Goal: Task Accomplishment & Management: Manage account settings

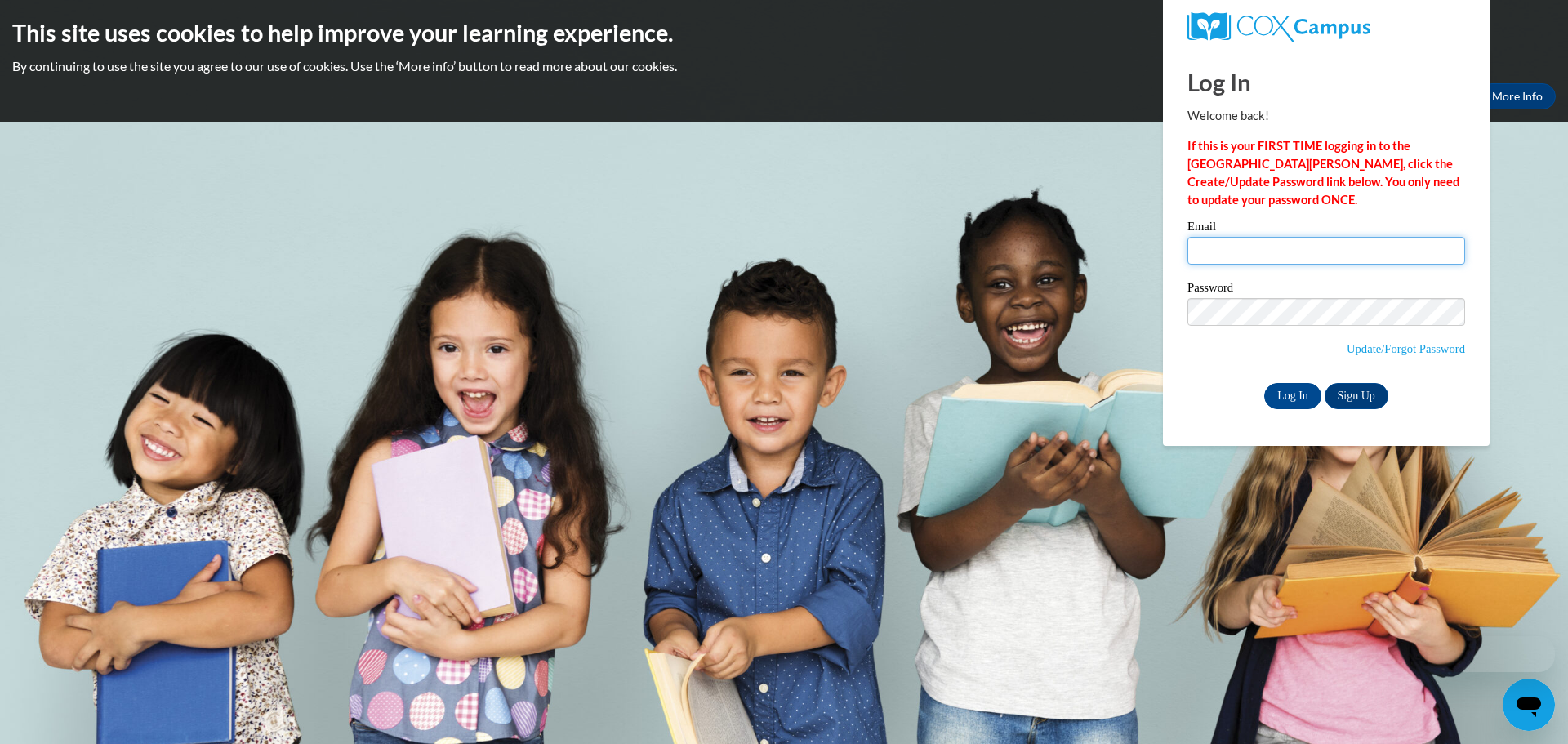
click at [1319, 254] on input "Email" at bounding box center [1326, 251] width 277 height 28
type input "dressenc@chipfalls.org"
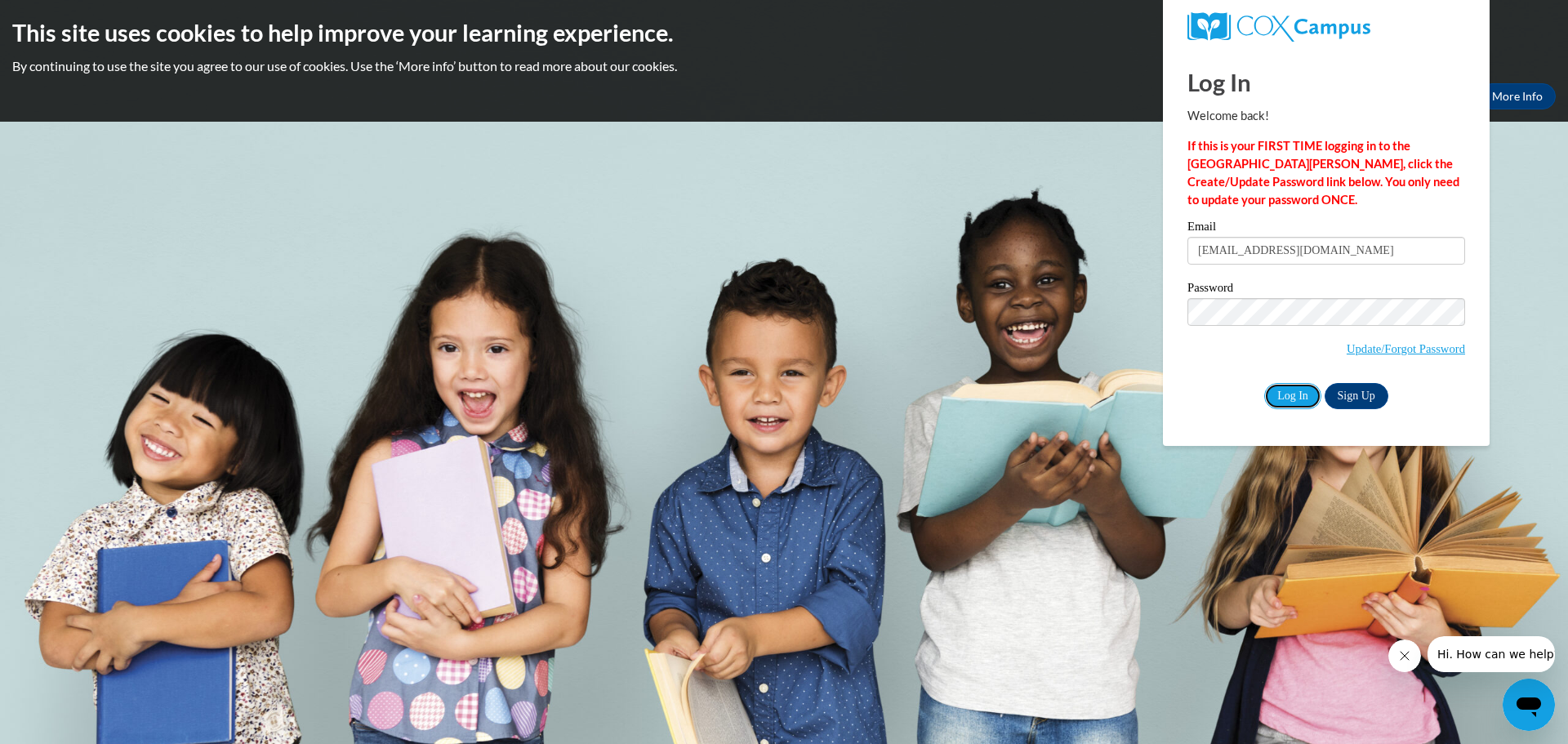
click at [1295, 384] on input "Log In" at bounding box center [1292, 396] width 57 height 26
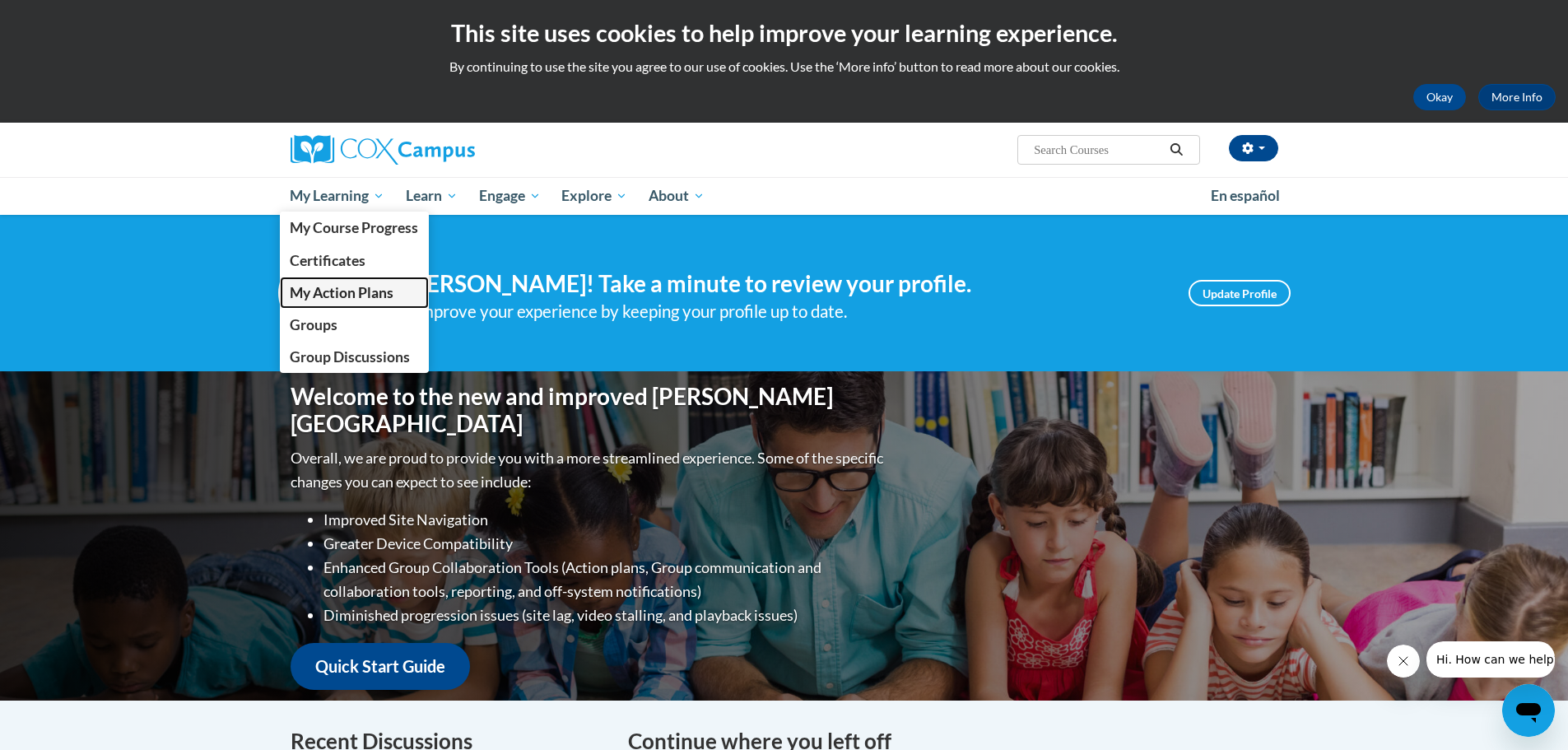
click at [306, 284] on span "My Action Plans" at bounding box center [341, 292] width 104 height 17
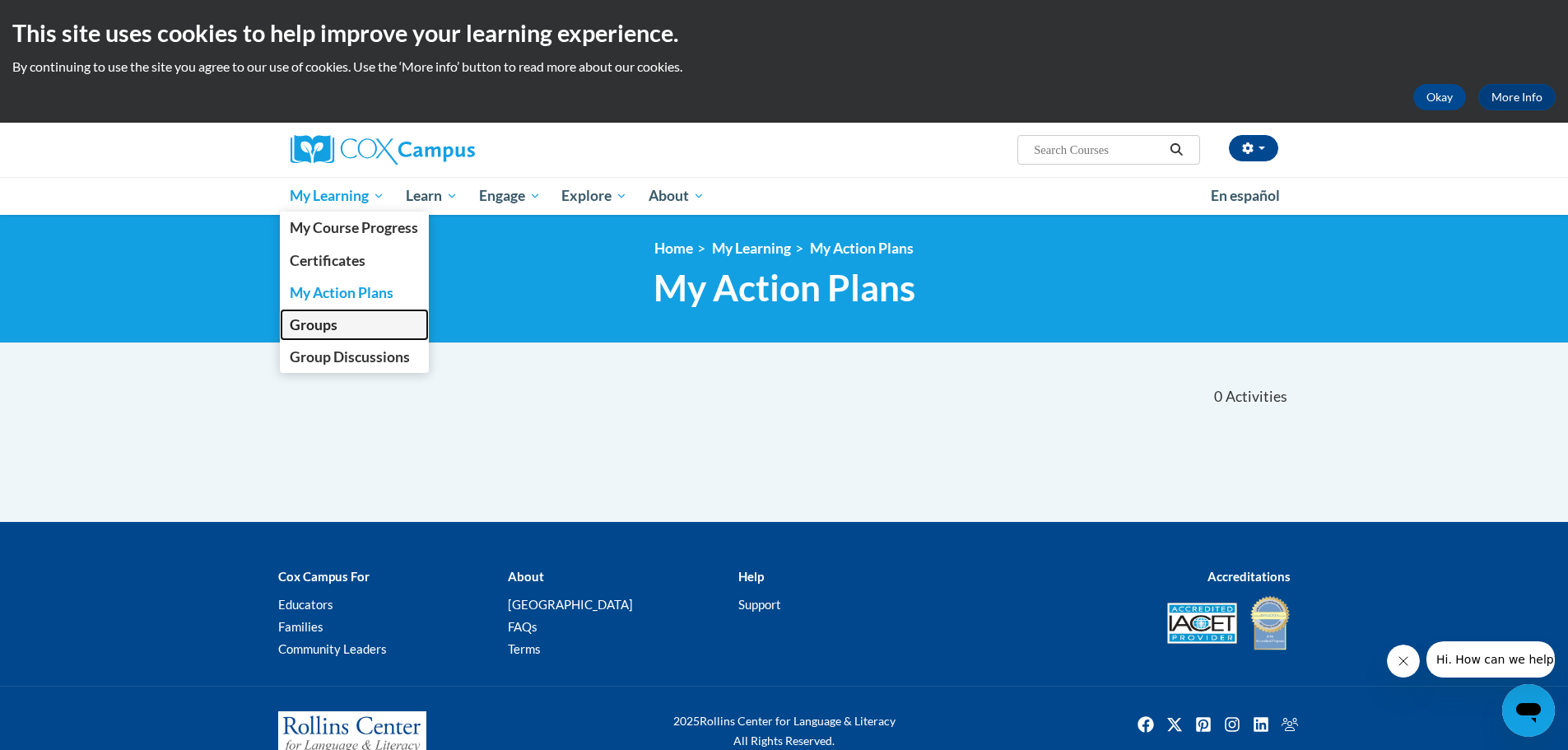
click at [333, 330] on span "Groups" at bounding box center [313, 325] width 48 height 17
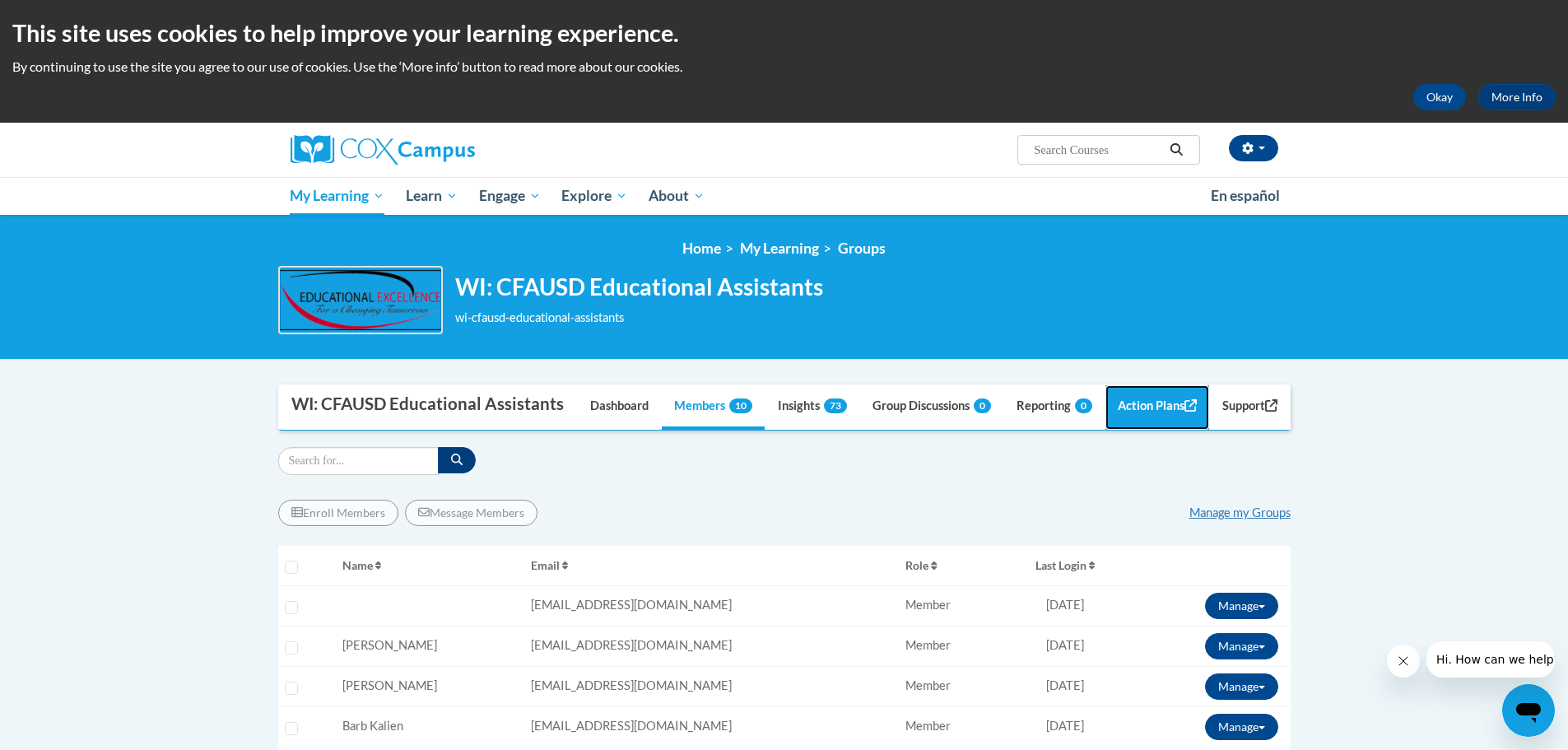
click at [1159, 430] on link "Action Plans" at bounding box center [1157, 408] width 104 height 45
click at [1267, 520] on link "Manage my Groups" at bounding box center [1240, 513] width 101 height 14
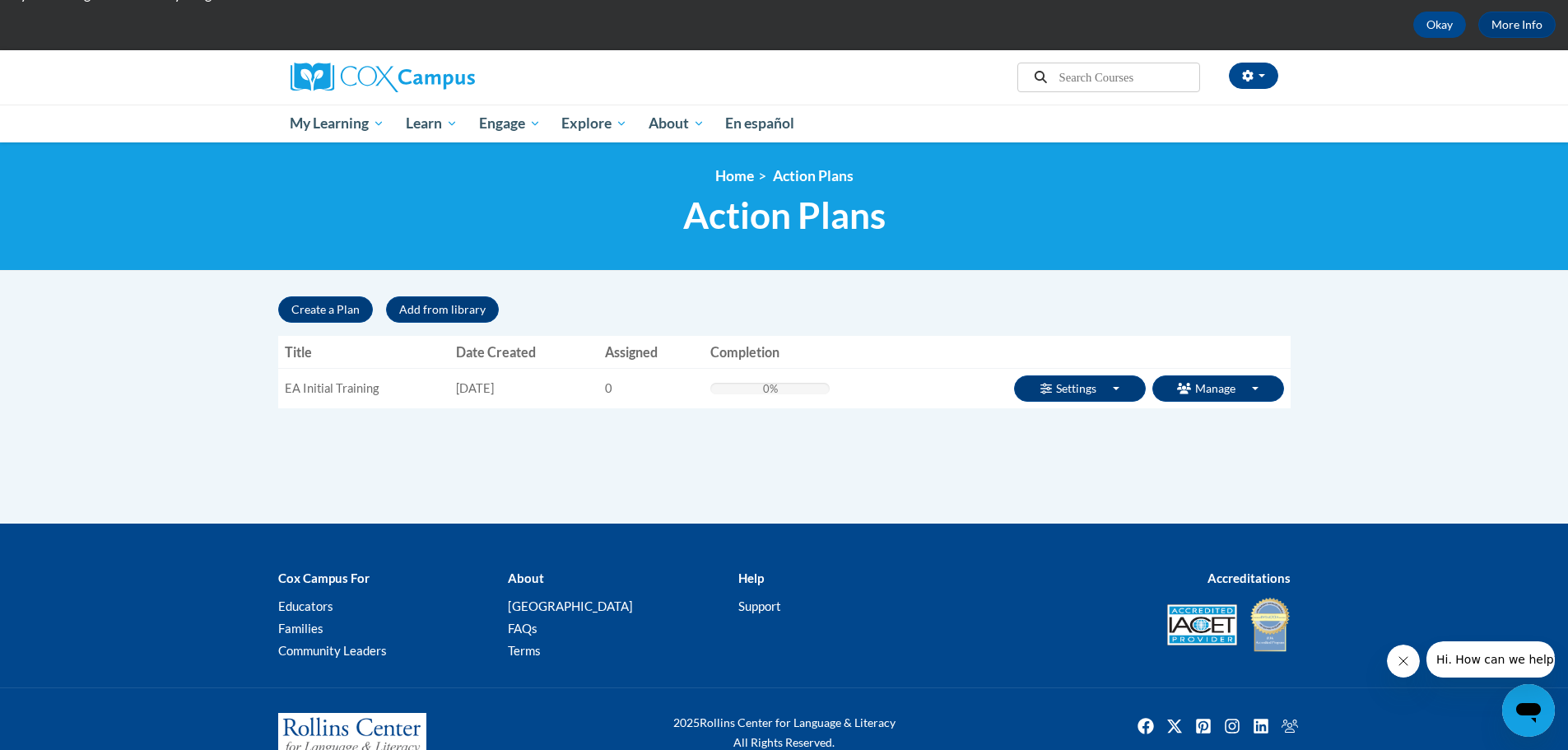
scroll to position [73, 0]
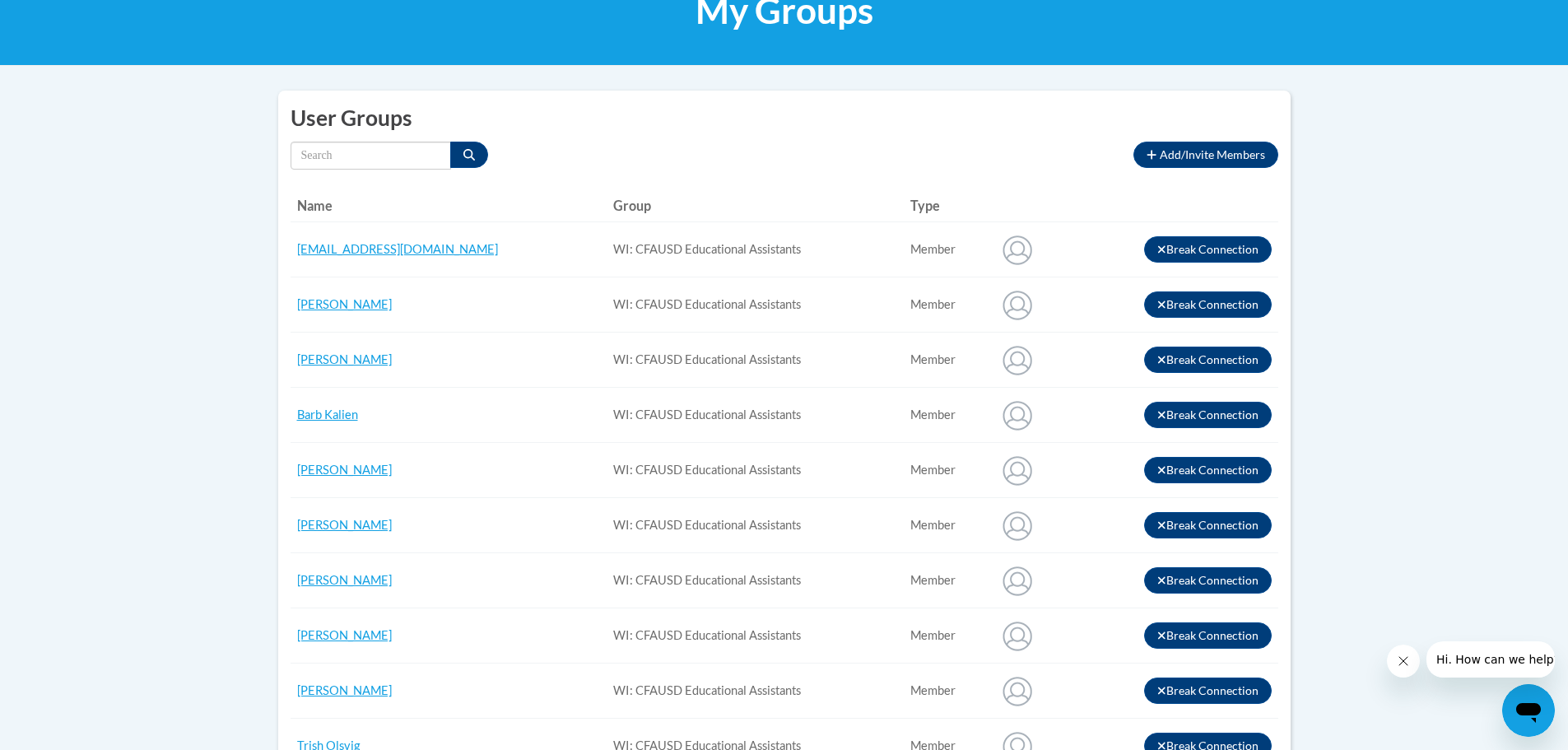
scroll to position [277, 0]
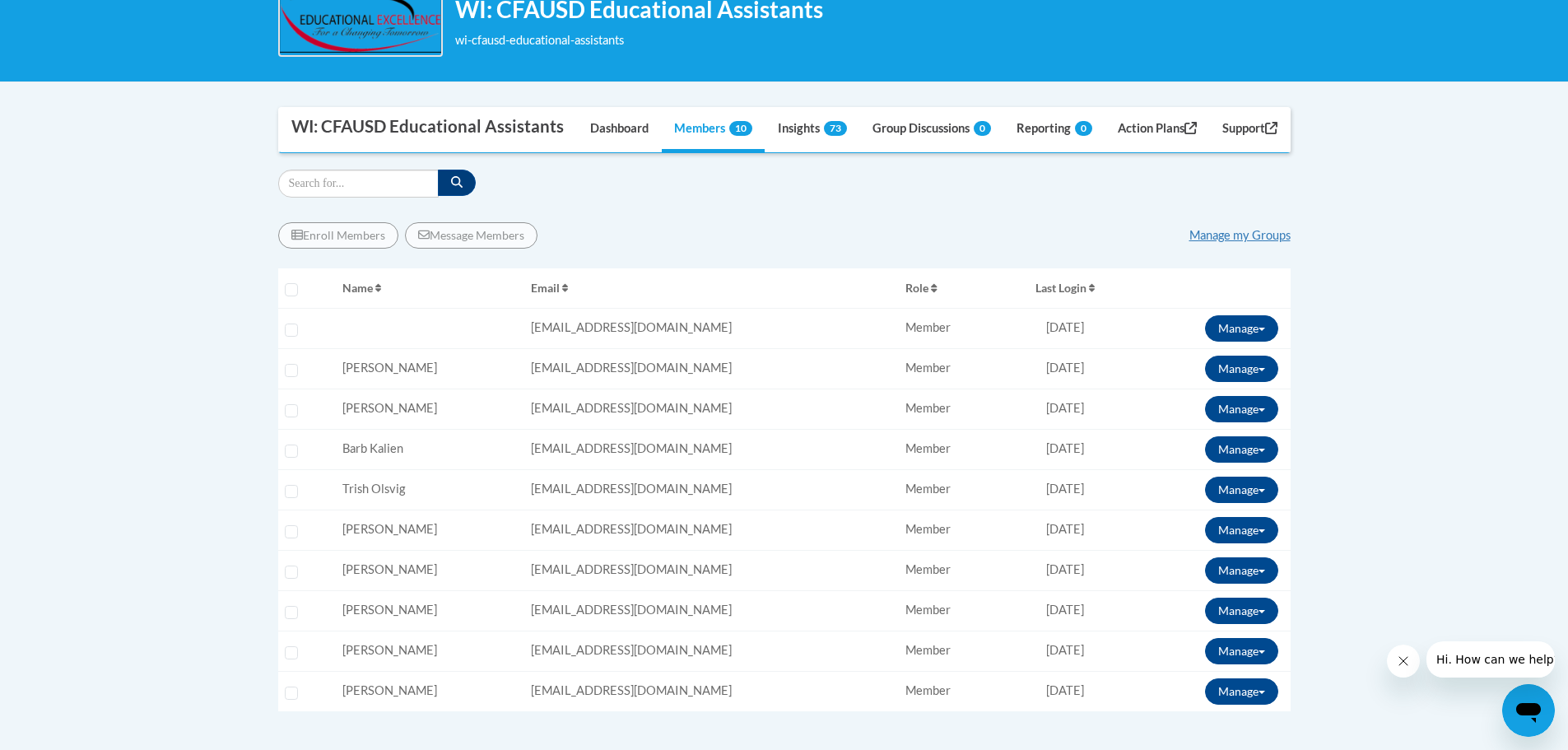
scroll to position [279, 0]
click at [1141, 152] on link "Action Plans" at bounding box center [1157, 129] width 104 height 45
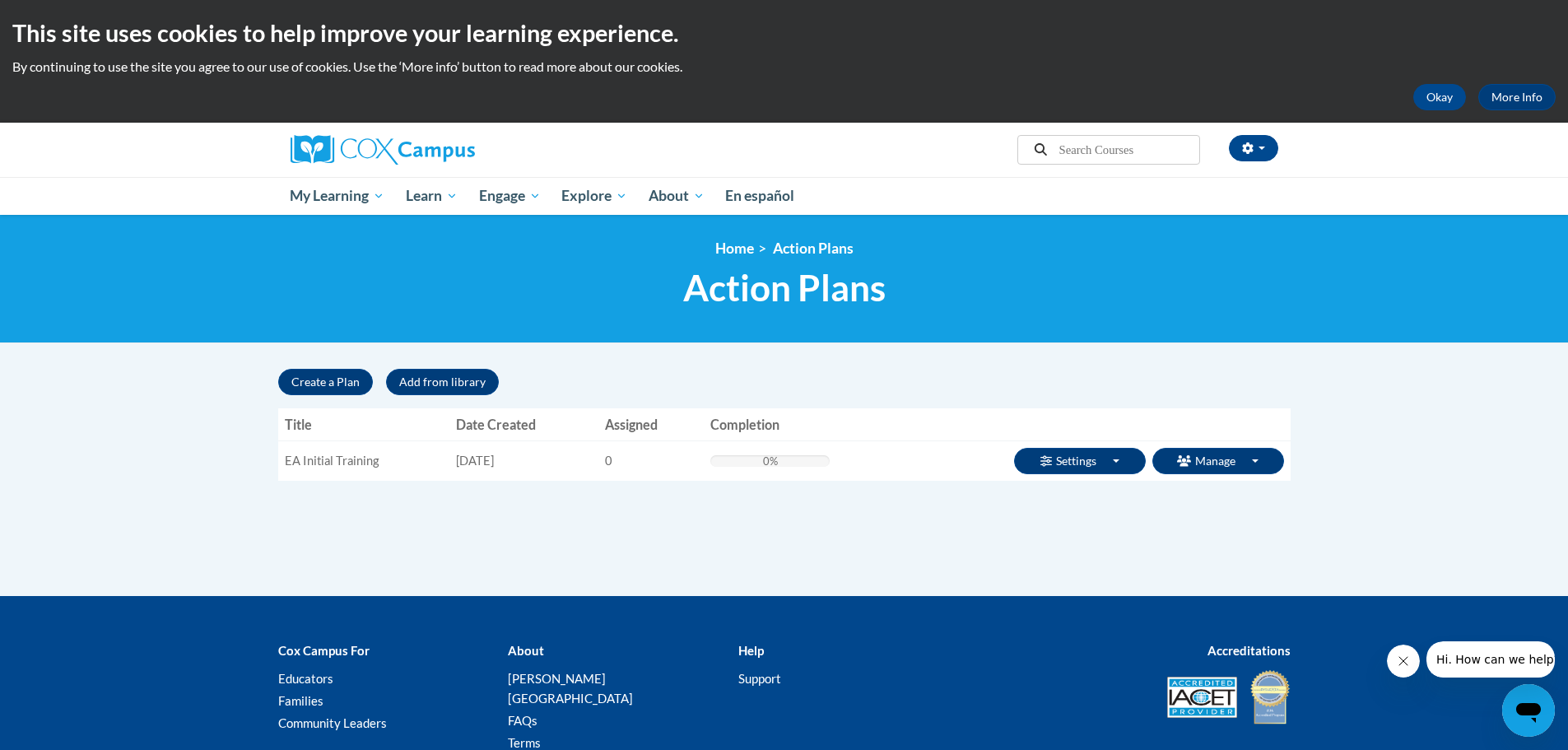
click at [0, 0] on link "Enroll" at bounding box center [0, 0] width 0 height 0
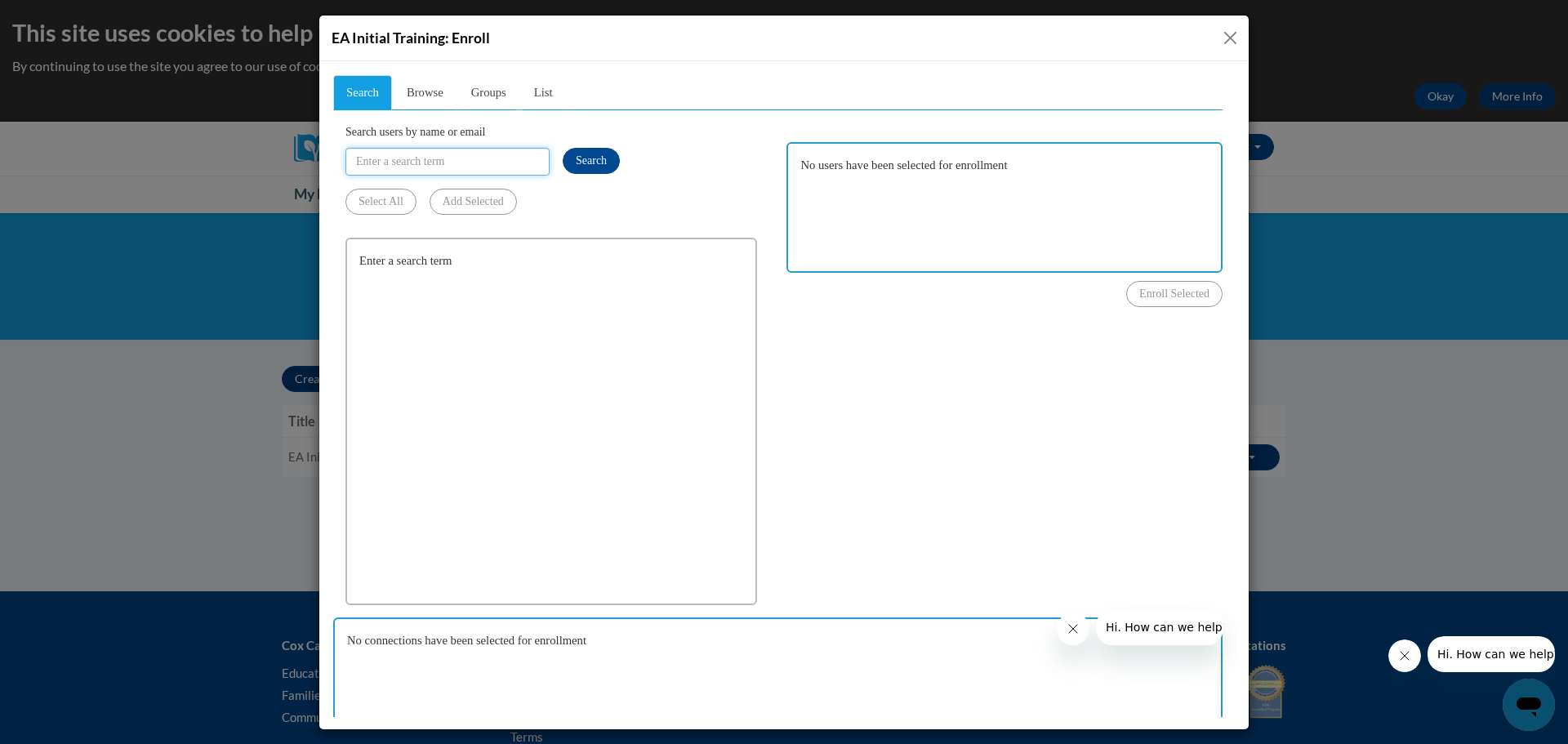
click at [494, 147] on input "Search users by name or email" at bounding box center [448, 161] width 204 height 28
type input "dressenc@chipfalls.org"
click at [581, 154] on span "Search" at bounding box center [591, 159] width 31 height 13
click at [483, 92] on span "Groups" at bounding box center [488, 92] width 35 height 13
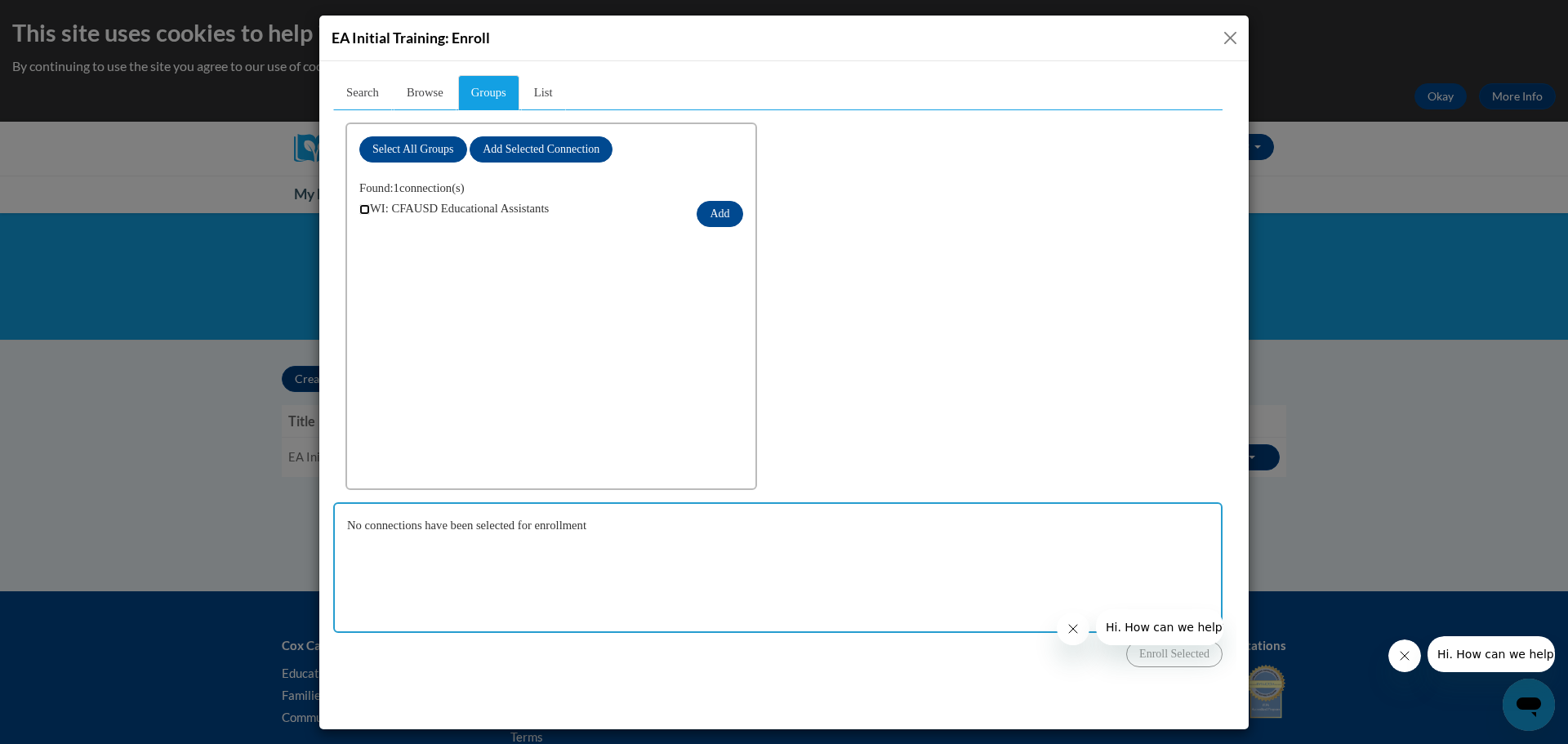
click at [363, 212] on input "checkbox" at bounding box center [364, 208] width 11 height 11
checkbox input "true"
click at [724, 218] on button "Add" at bounding box center [719, 213] width 45 height 26
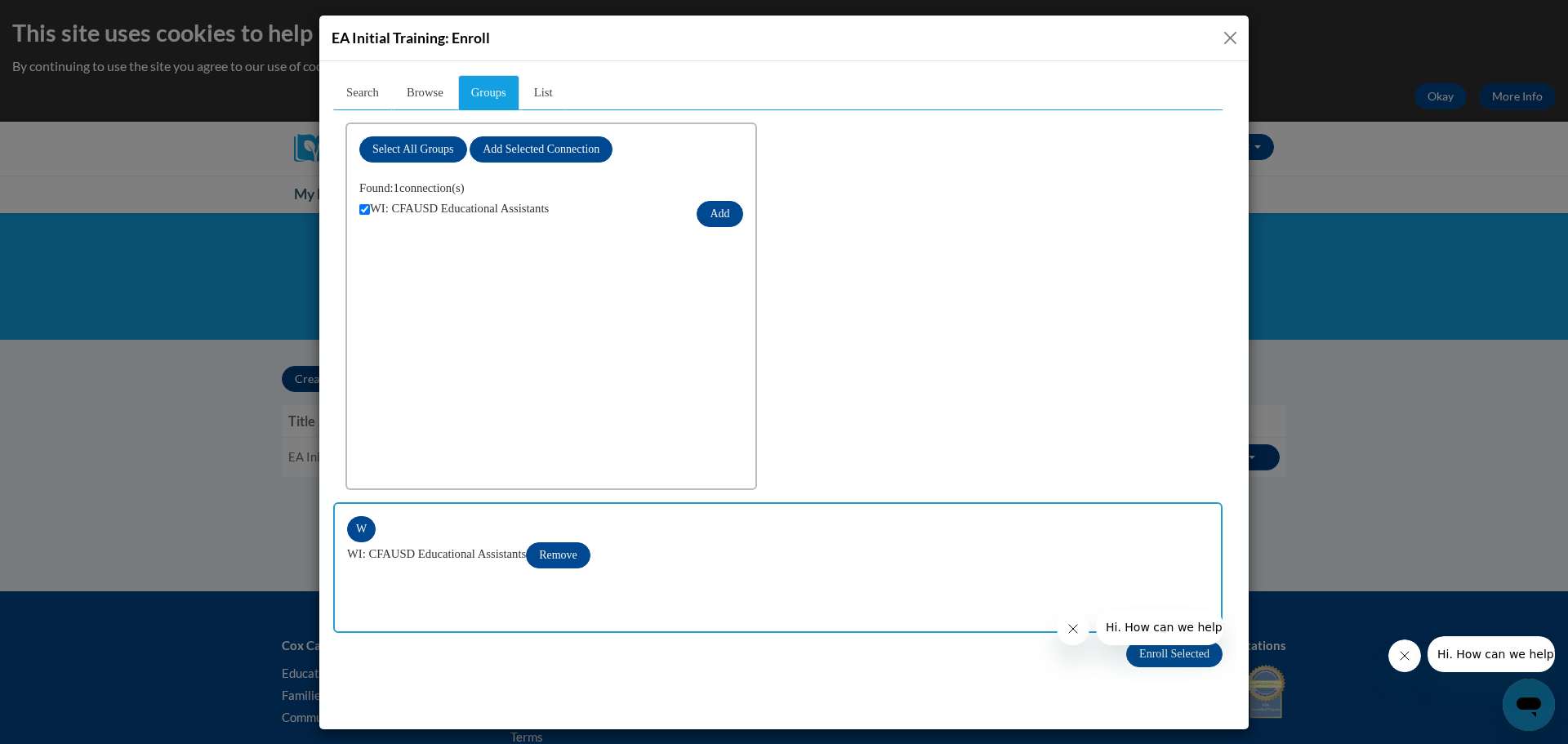
click at [1092, 681] on div "Incomplete learners 0" at bounding box center [777, 394] width 893 height 644
click at [1145, 651] on span "Enroll Selected" at bounding box center [1174, 652] width 70 height 13
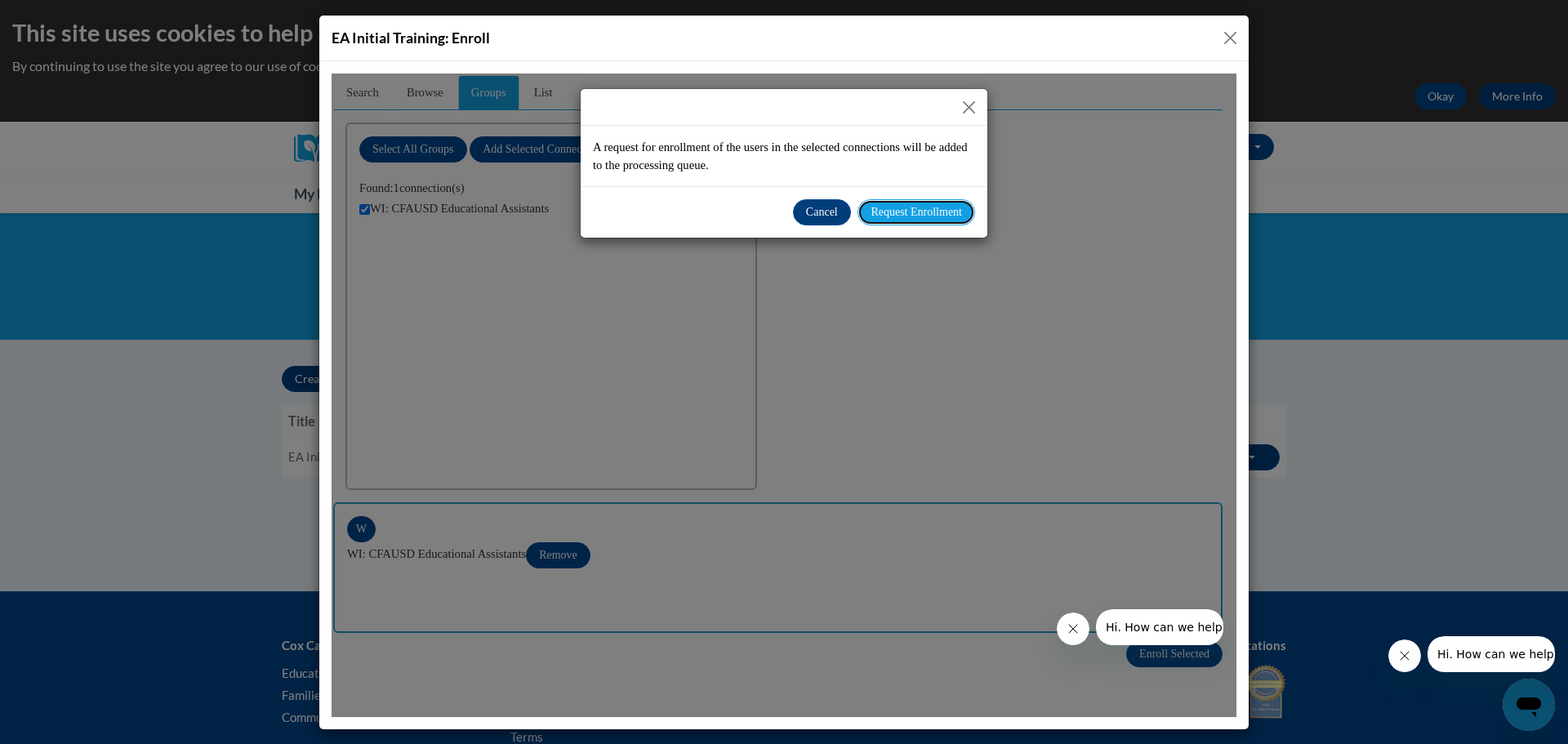
click at [919, 209] on span "Request Enrollment" at bounding box center [916, 211] width 91 height 13
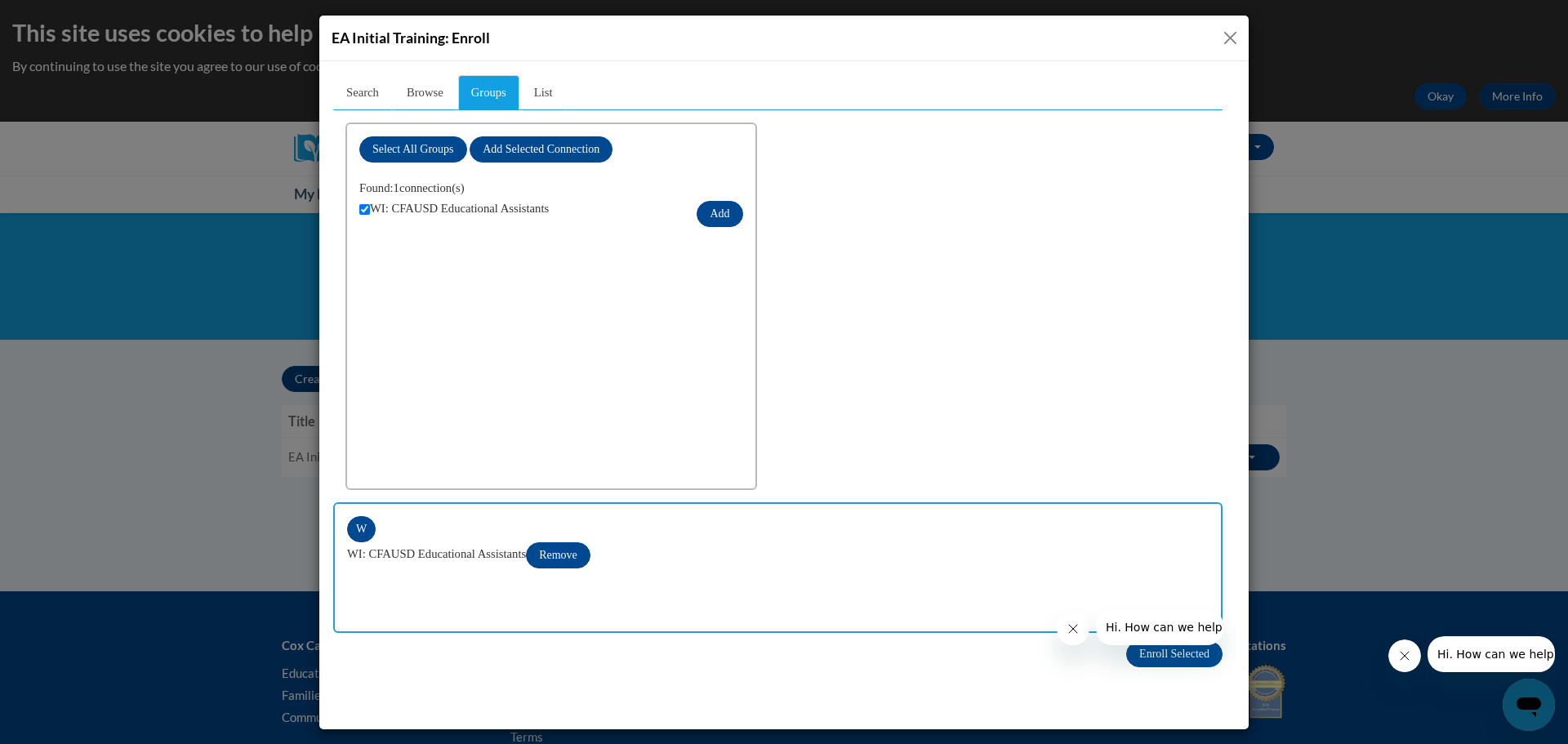
click at [1076, 630] on icon "Close message from company" at bounding box center [1072, 628] width 8 height 8
click at [1166, 652] on span "Enroll Selected" at bounding box center [1174, 652] width 70 height 13
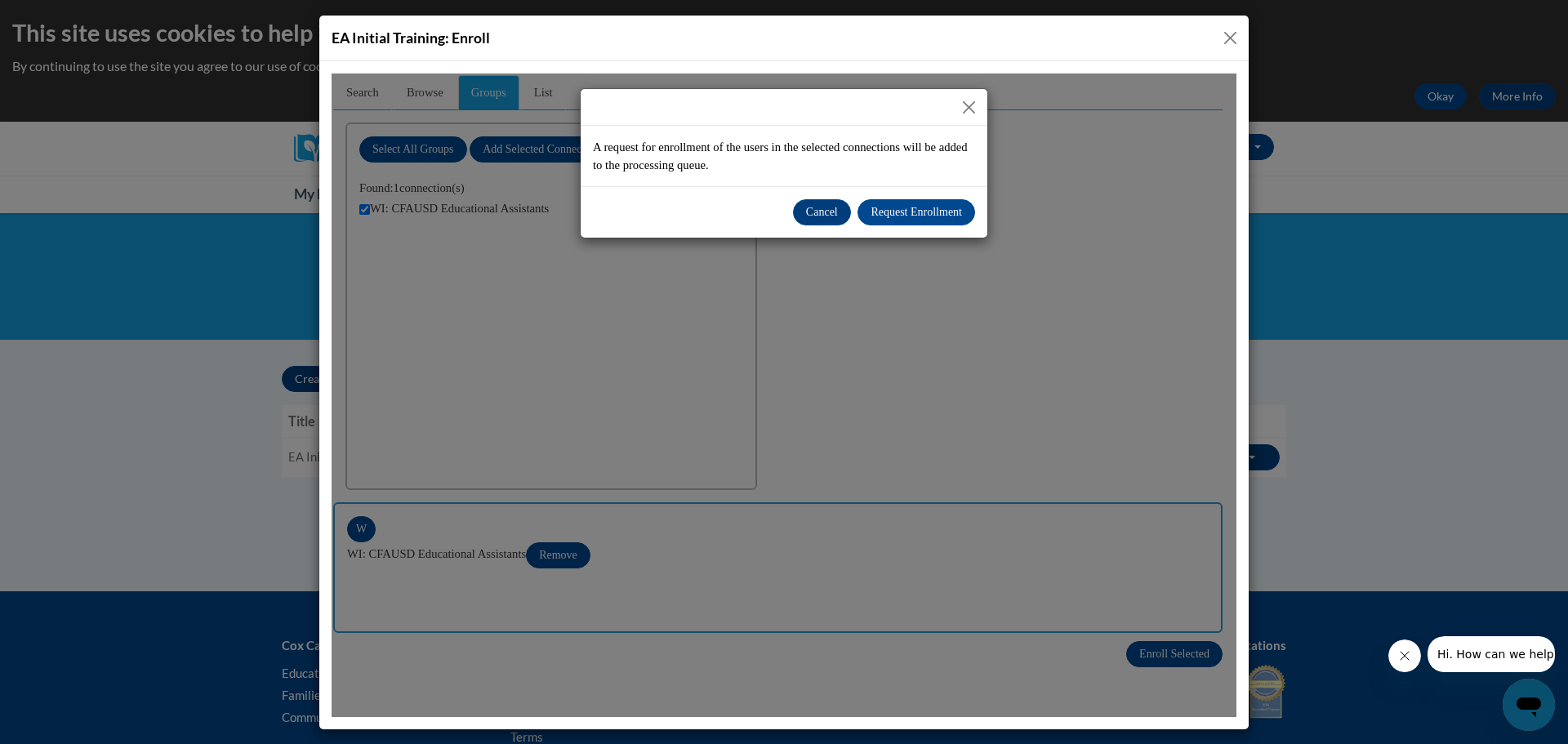
click at [966, 104] on button "Close" at bounding box center [968, 106] width 20 height 20
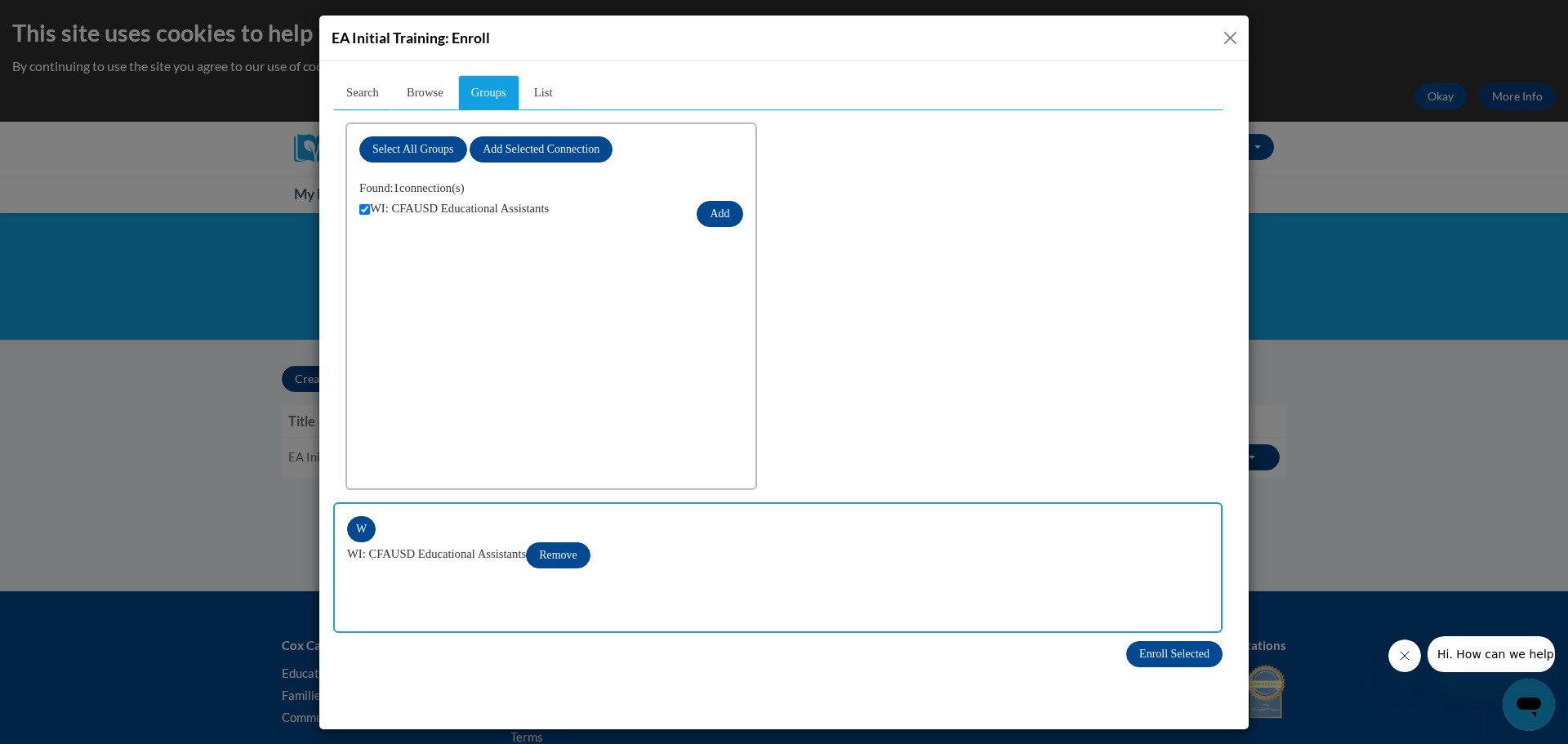
click at [1226, 38] on button "Close" at bounding box center [1230, 38] width 20 height 20
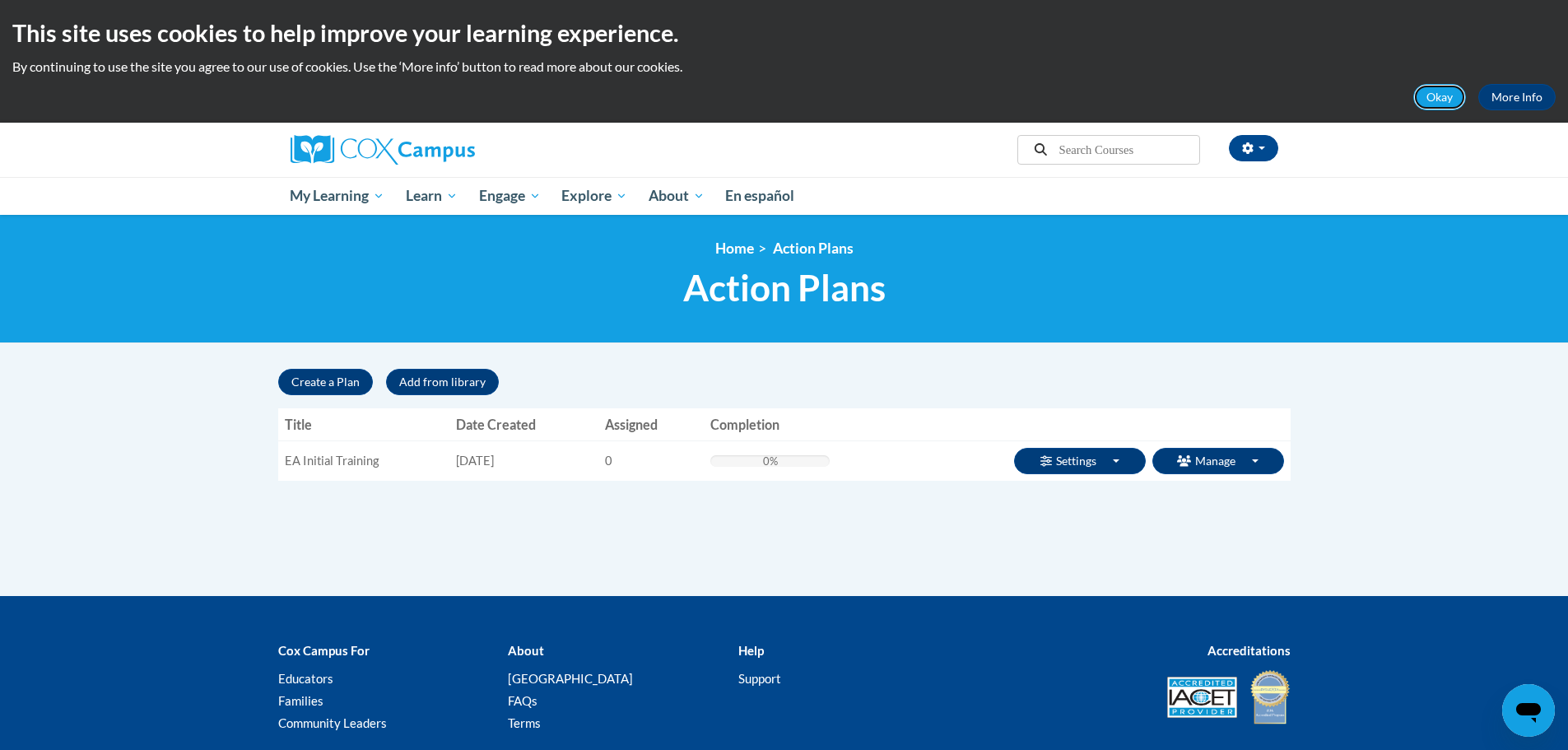
click at [1445, 105] on button "Okay" at bounding box center [1440, 96] width 52 height 26
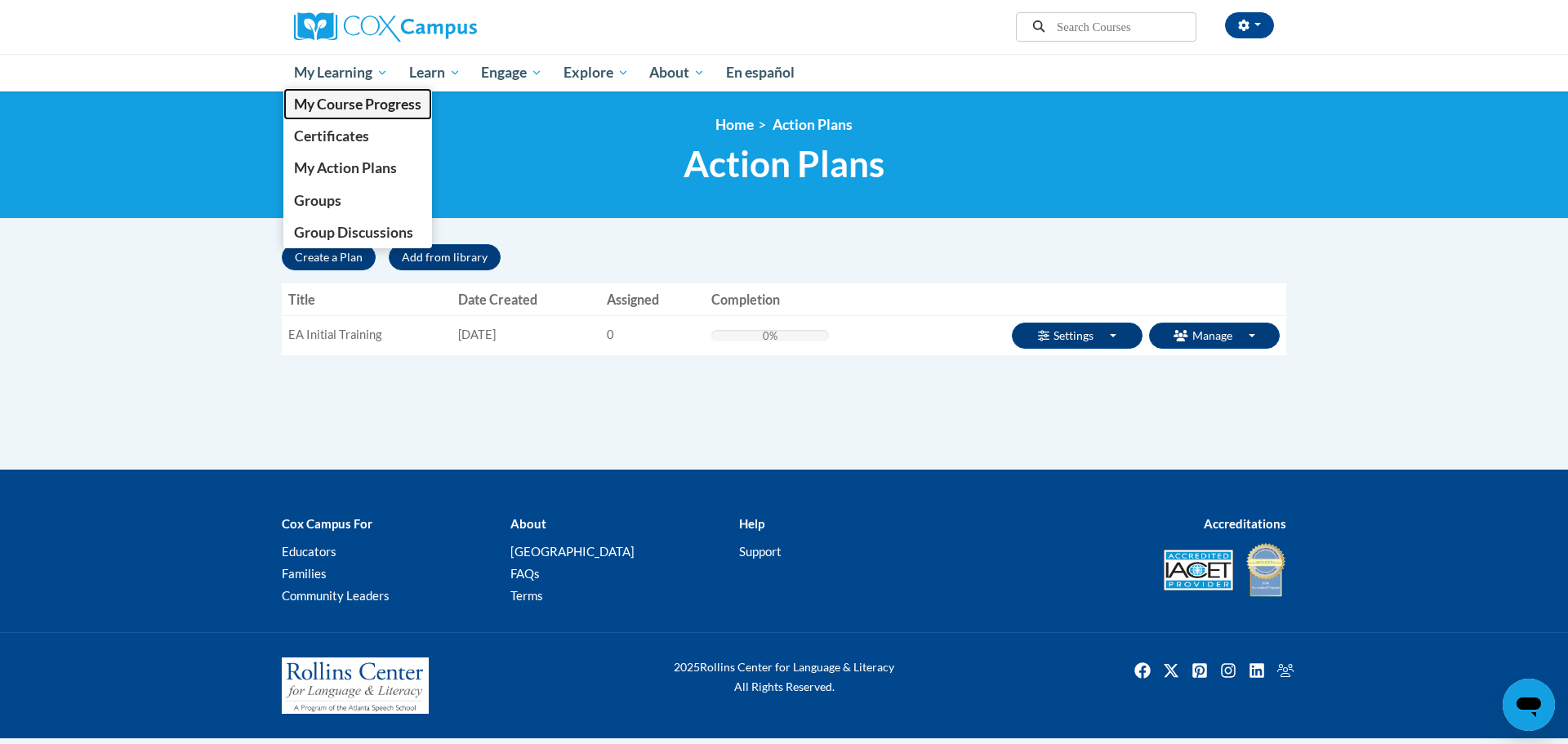
click at [329, 103] on span "My Course Progress" at bounding box center [357, 104] width 127 height 17
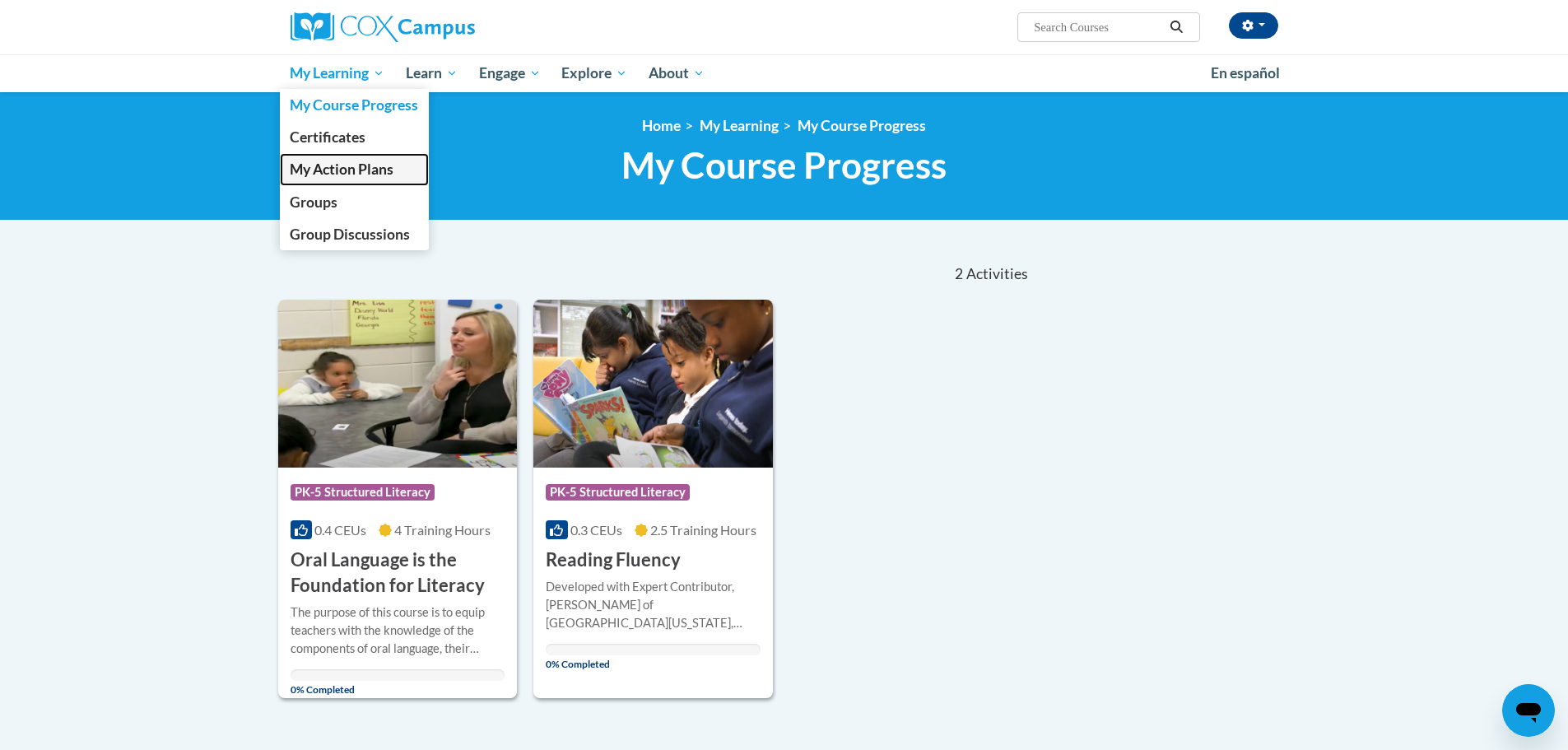
click at [332, 175] on span "My Action Plans" at bounding box center [341, 169] width 104 height 17
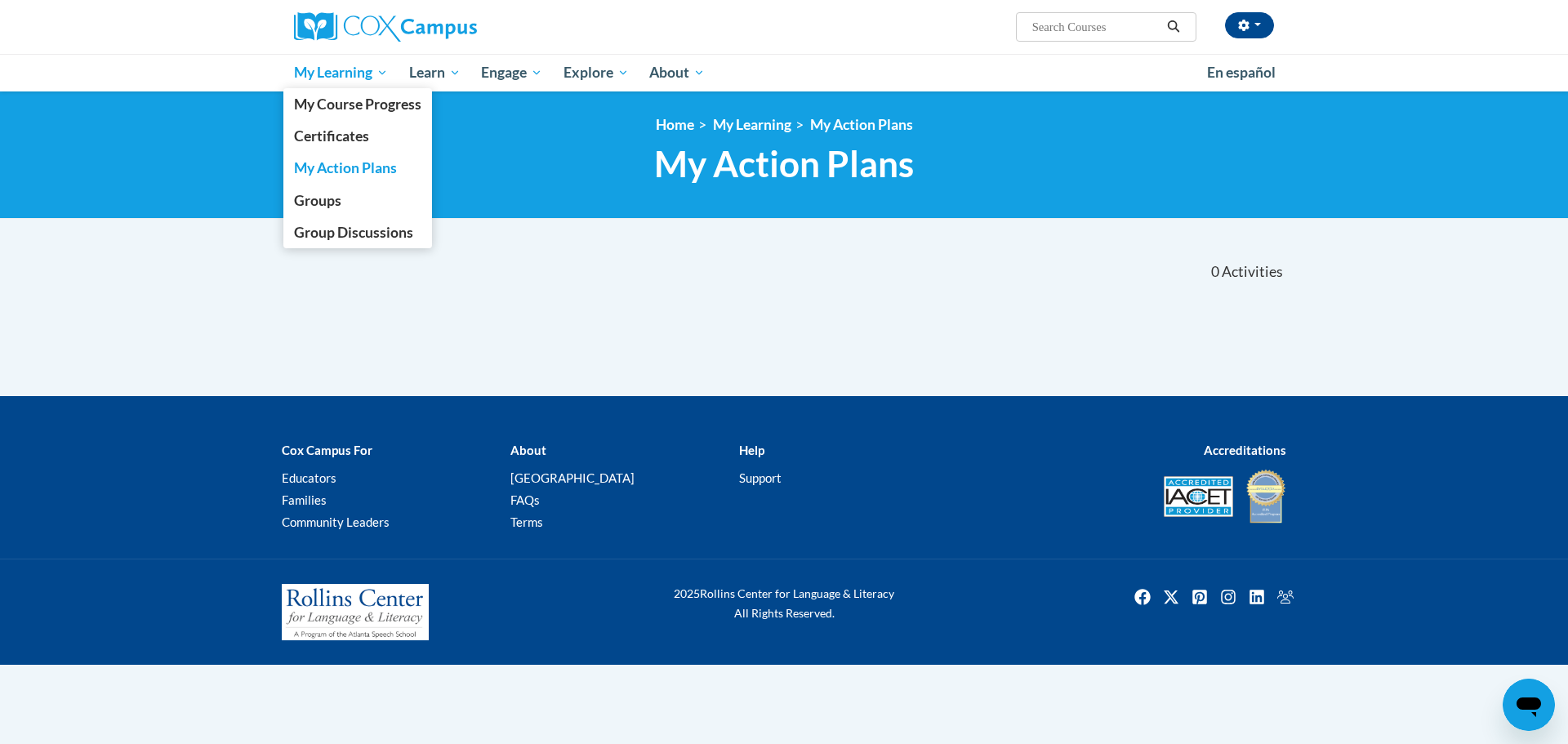
click at [341, 180] on link "My Action Plans" at bounding box center [357, 168] width 148 height 32
click at [355, 201] on link "Groups" at bounding box center [357, 200] width 148 height 32
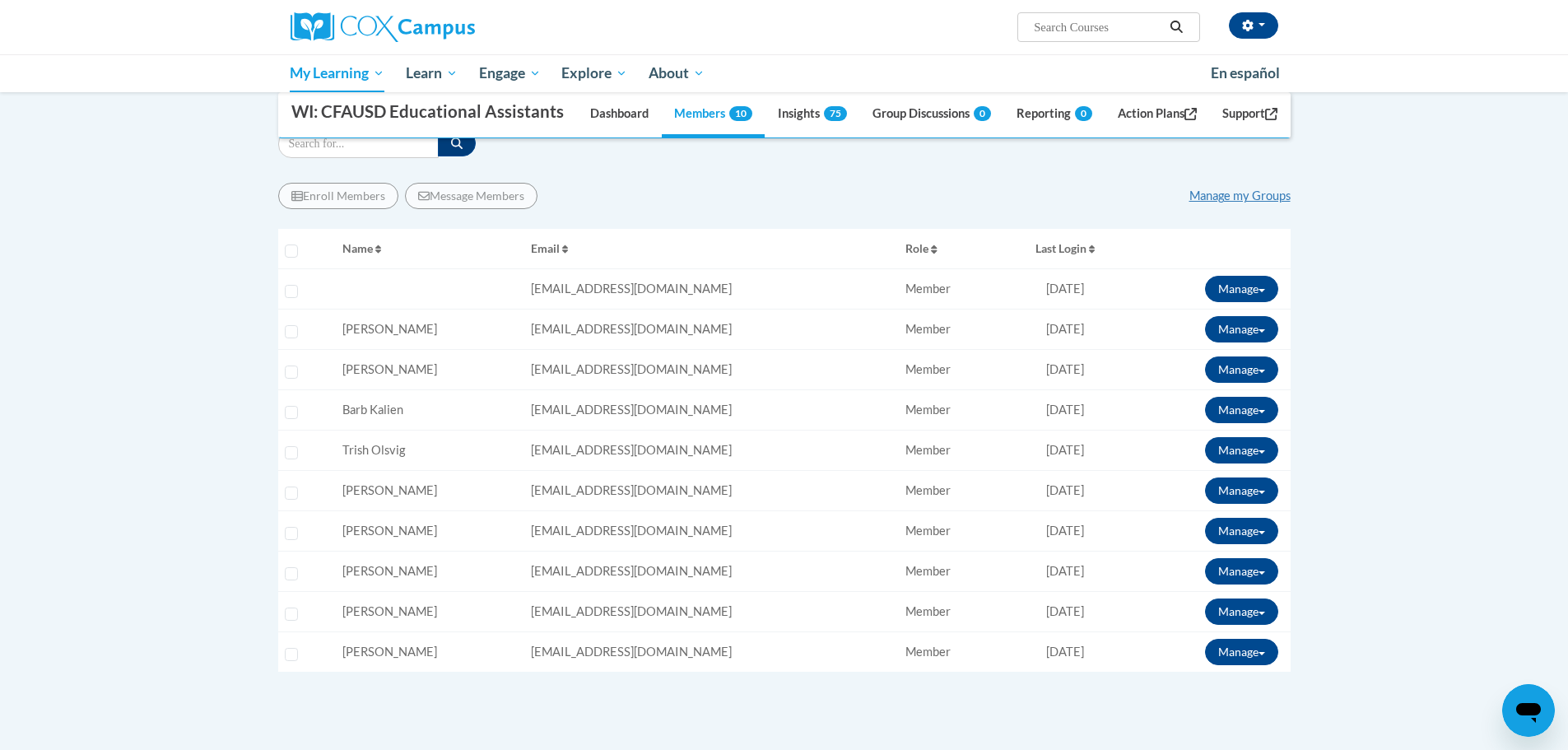
scroll to position [194, 0]
click at [793, 138] on link "Insights 75" at bounding box center [812, 116] width 94 height 45
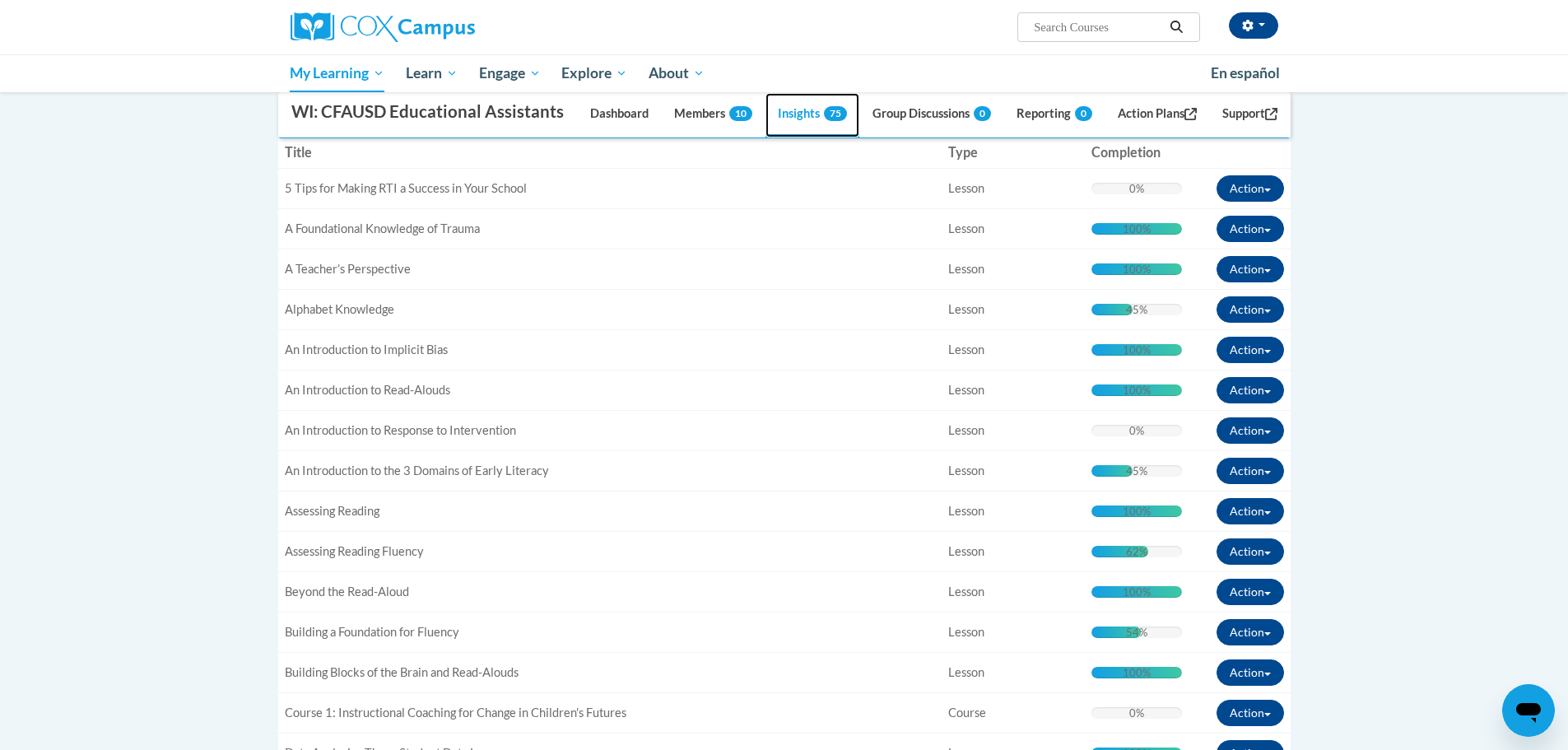
scroll to position [290, 0]
click at [1266, 362] on button "Action" at bounding box center [1251, 349] width 68 height 26
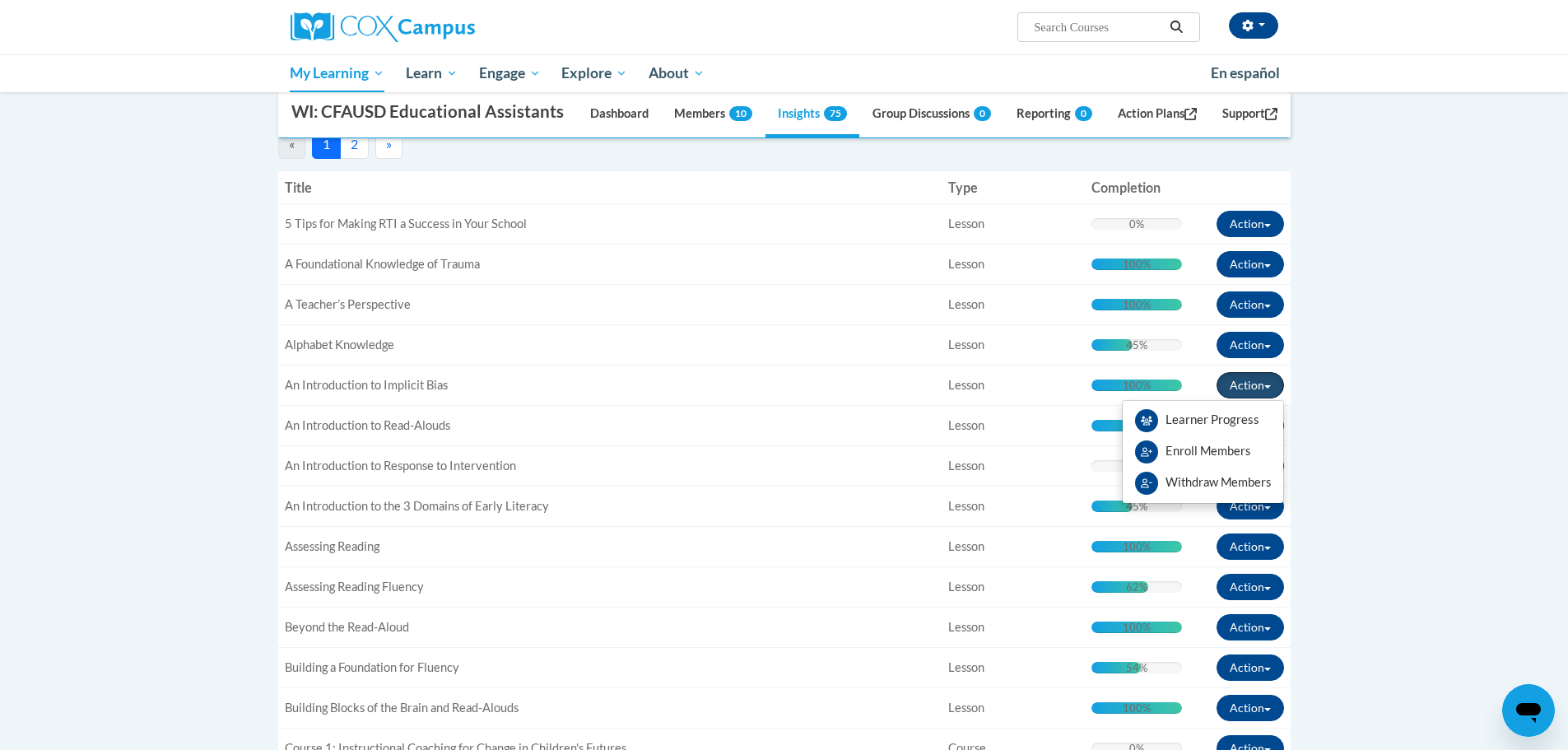
scroll to position [215, 0]
